Goal: Information Seeking & Learning: Check status

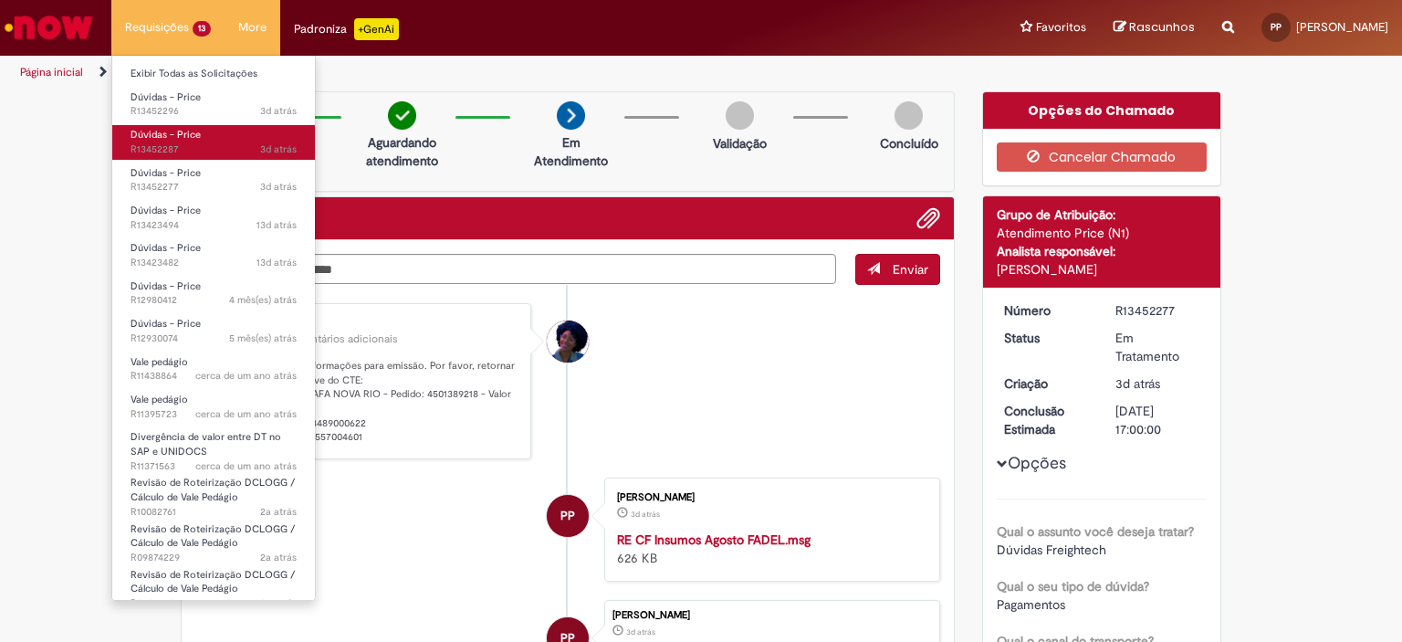
click at [182, 141] on span "Dúvidas - Price" at bounding box center [166, 135] width 70 height 14
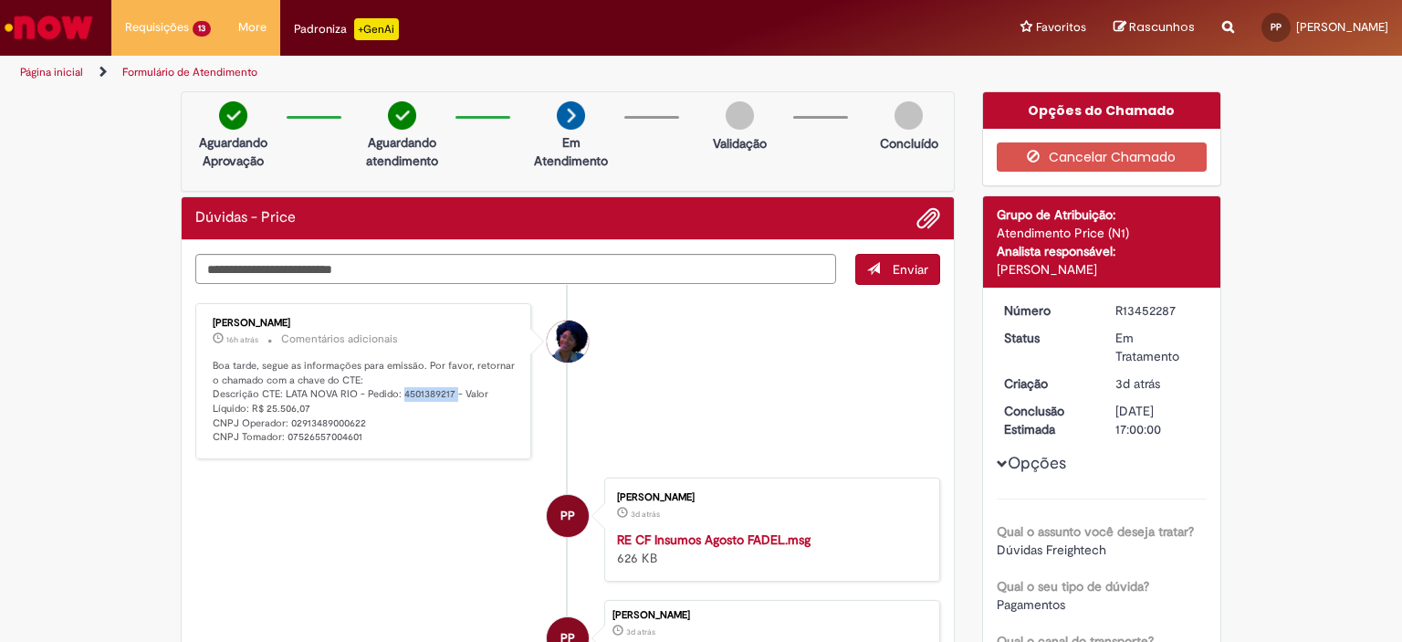
drag, startPoint x: 394, startPoint y: 392, endPoint x: 447, endPoint y: 393, distance: 52.9
click at [447, 393] on p "Boa tarde, segue as informações para emissão. Por favor, retornar o chamado com…" at bounding box center [365, 402] width 304 height 86
copy p "4501389217"
click at [417, 392] on p "Boa tarde, segue as informações para emissão. Por favor, retornar o chamado com…" at bounding box center [365, 402] width 304 height 86
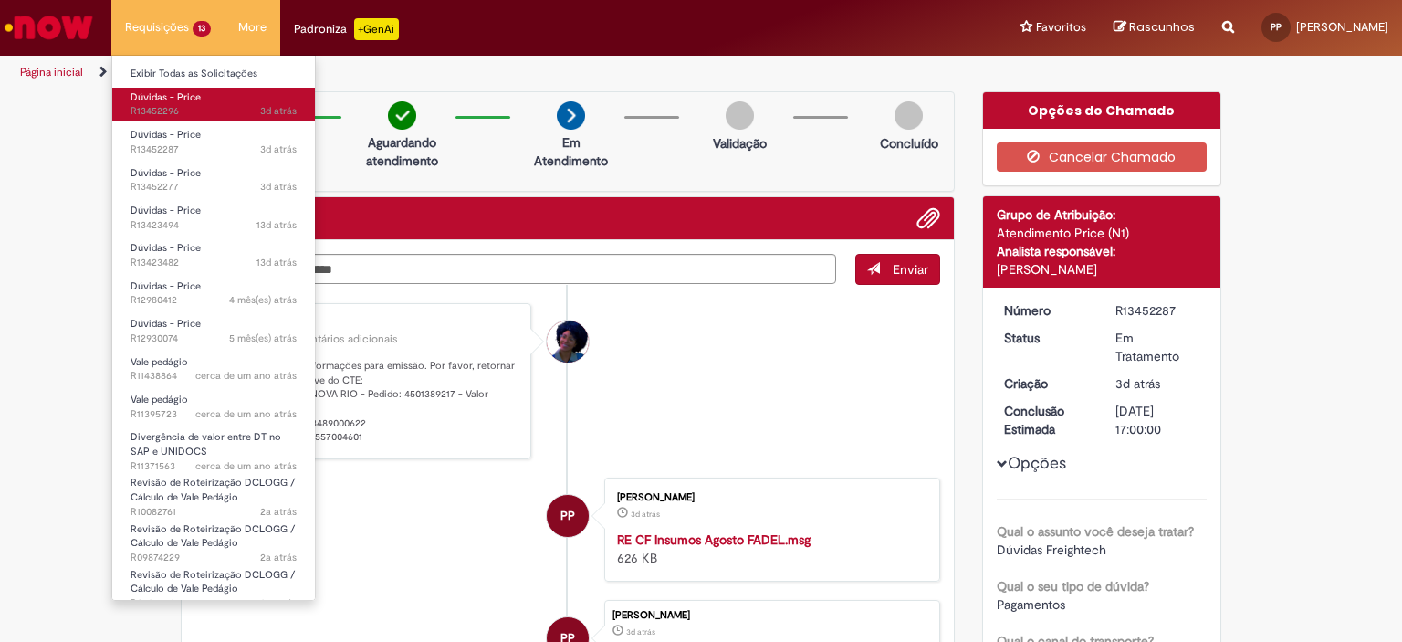
click at [199, 105] on span "3d atrás 3 dias atrás R13452296" at bounding box center [214, 111] width 166 height 15
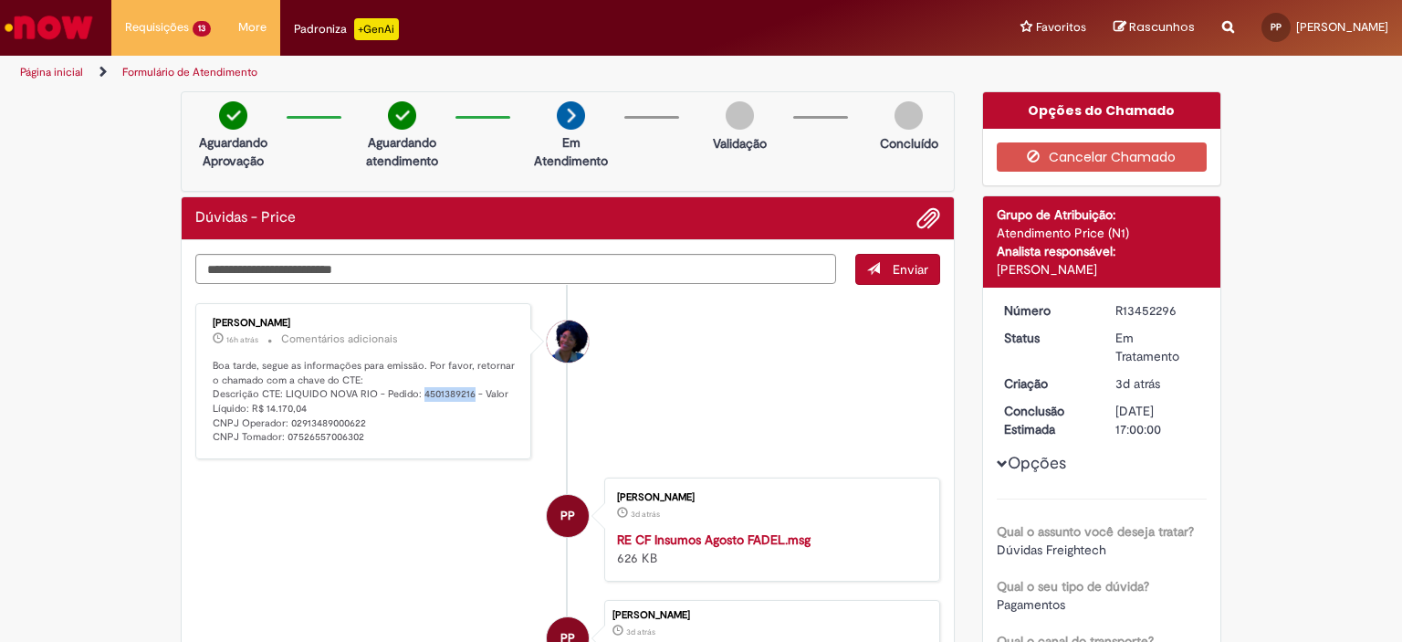
drag, startPoint x: 413, startPoint y: 391, endPoint x: 463, endPoint y: 392, distance: 49.3
click at [463, 392] on p "Boa tarde, segue as informações para emissão. Por favor, retornar o chamado com…" at bounding box center [365, 402] width 304 height 86
copy p "4501389216"
click at [321, 392] on p "Boa tarde, segue as informações para emissão. Por favor, retornar o chamado com…" at bounding box center [365, 402] width 304 height 86
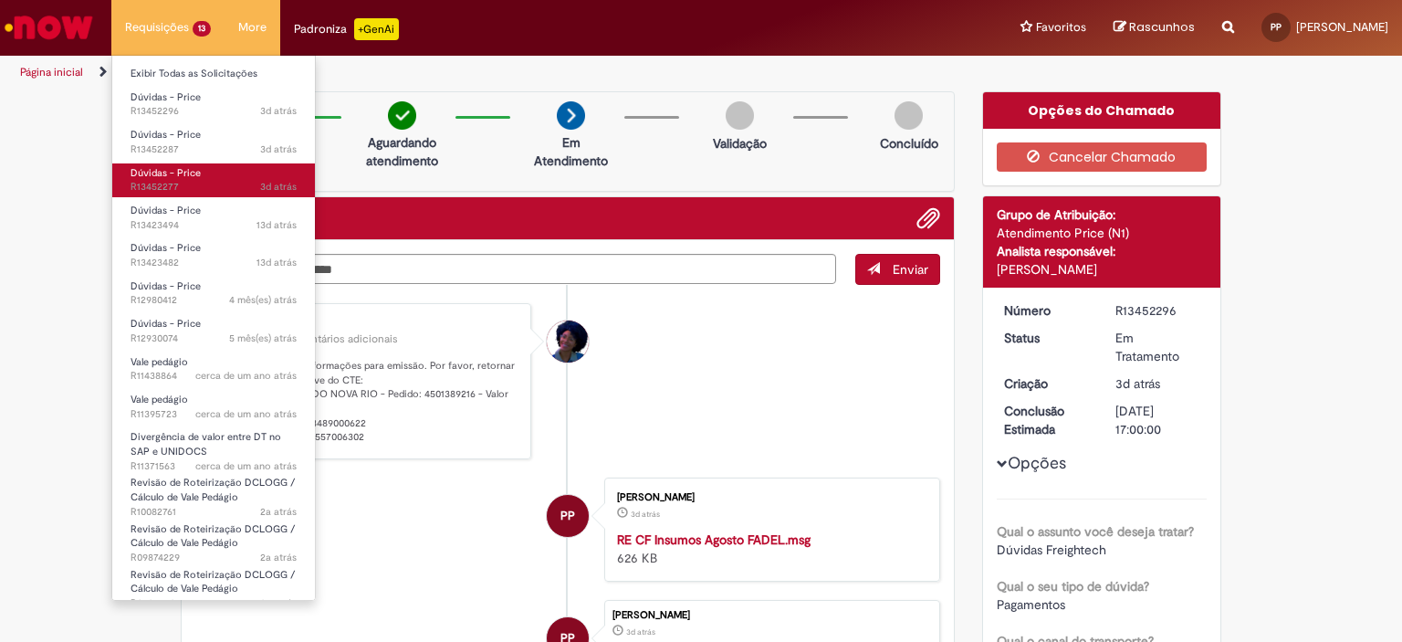
click at [193, 175] on span "Dúvidas - Price" at bounding box center [166, 173] width 70 height 14
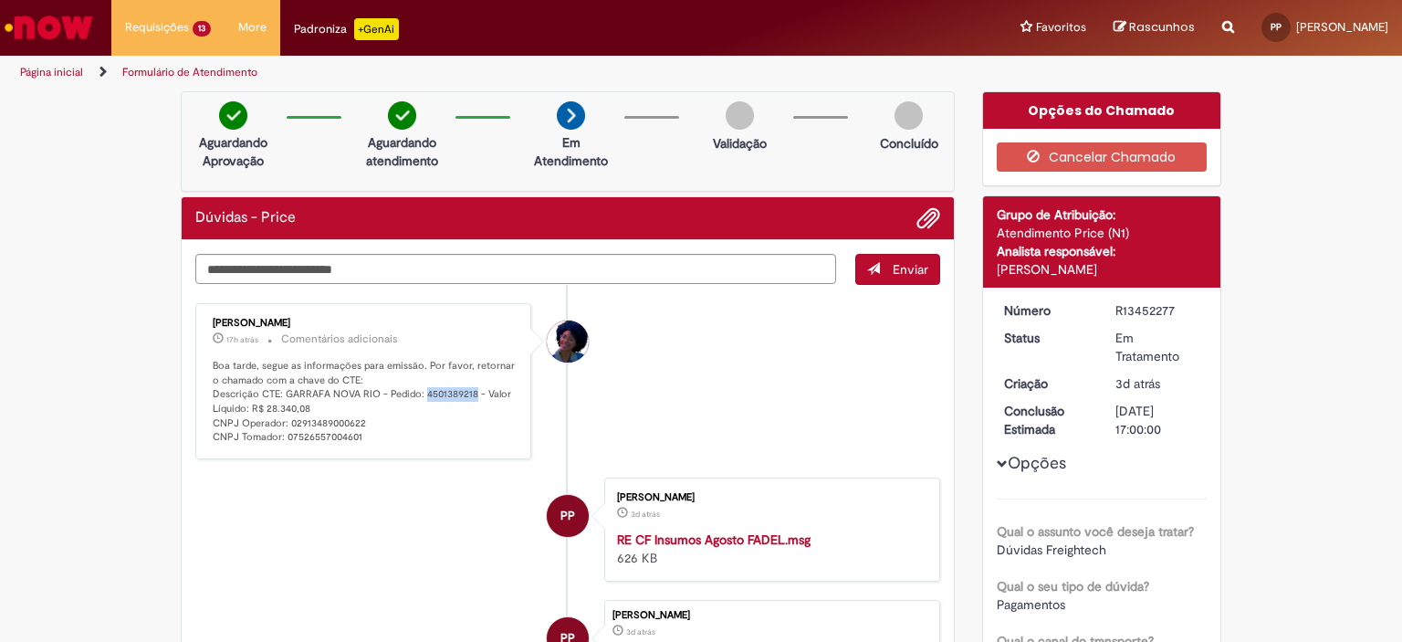
drag, startPoint x: 417, startPoint y: 392, endPoint x: 466, endPoint y: 396, distance: 49.5
click at [466, 396] on p "Boa tarde, segue as informações para emissão. Por favor, retornar o chamado com…" at bounding box center [365, 402] width 304 height 86
copy p "4501389218"
click at [380, 320] on div "[PERSON_NAME]" at bounding box center [365, 323] width 304 height 11
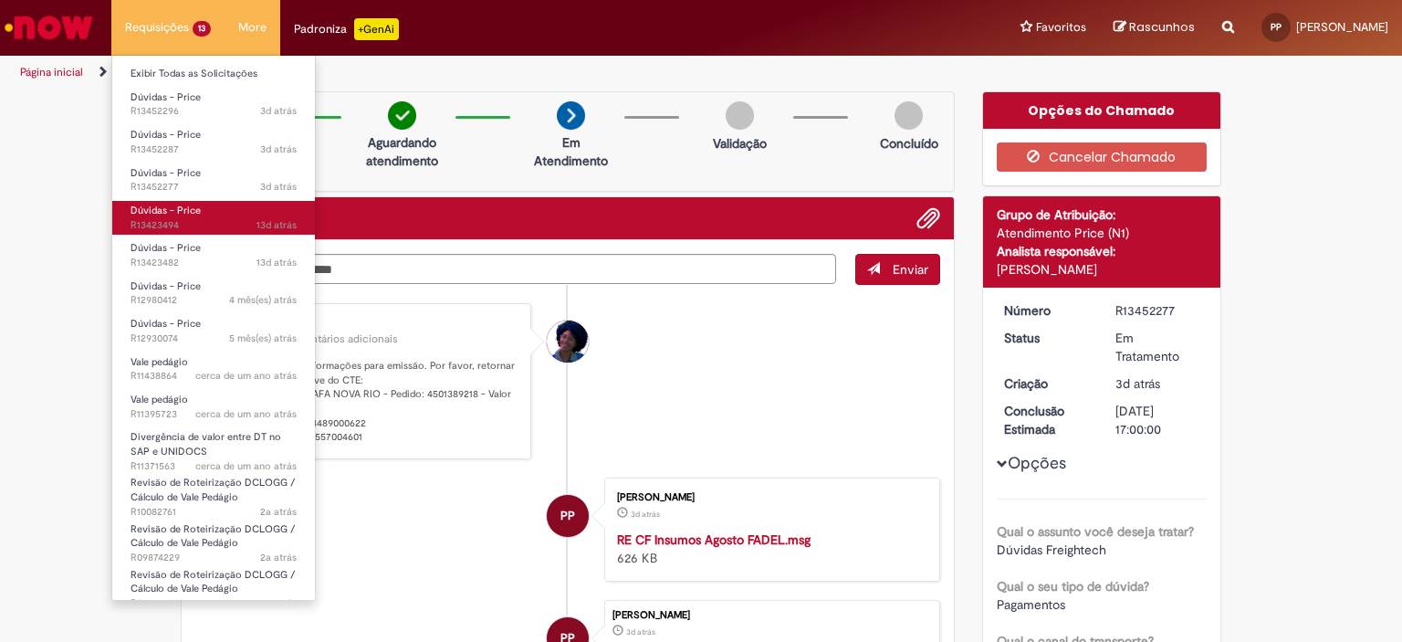
click at [213, 213] on link "Dúvidas - Price 13d atrás 13 dias atrás R13423494" at bounding box center [213, 218] width 203 height 34
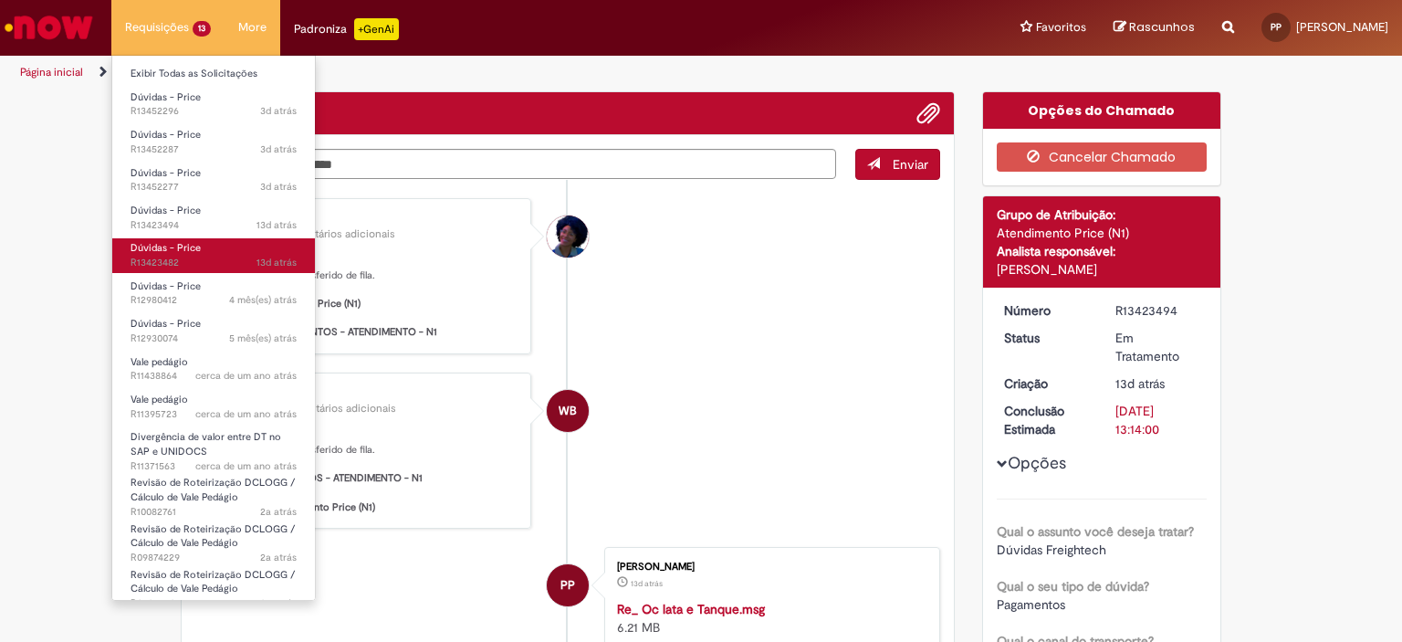
click at [210, 244] on link "Dúvidas - Price 13d atrás 13 dias atrás R13423482" at bounding box center [213, 255] width 203 height 34
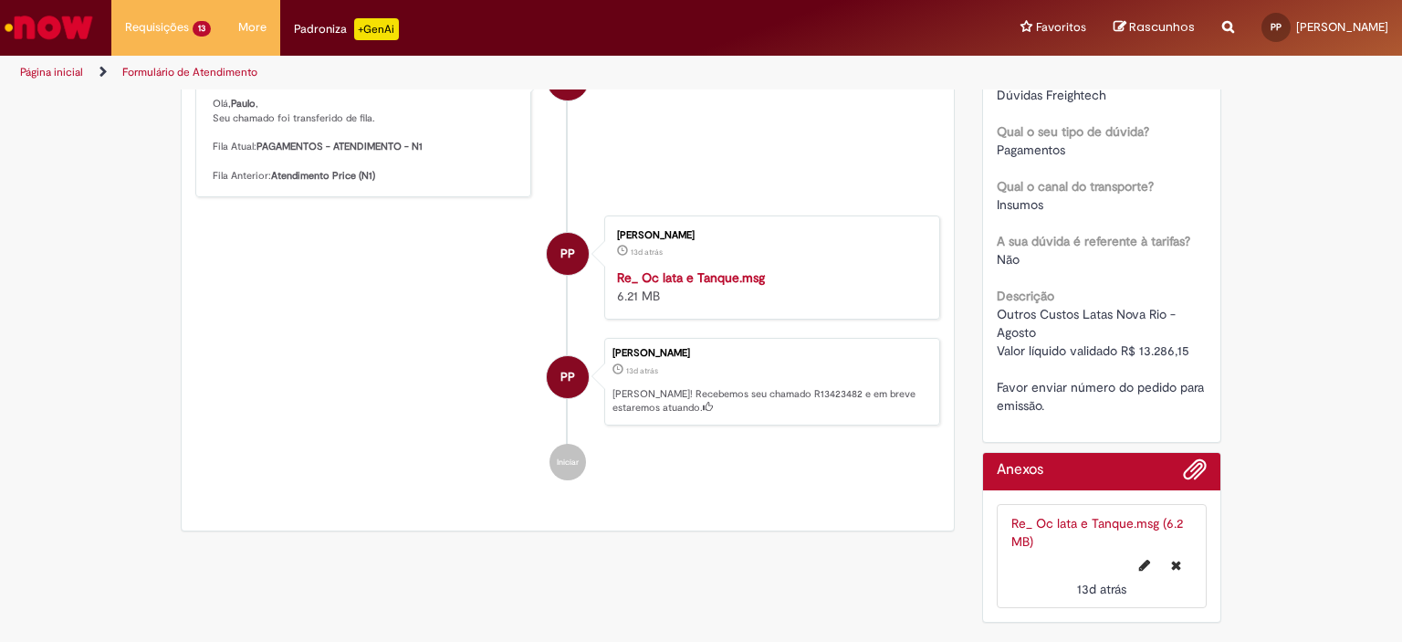
scroll to position [439, 0]
